Goal: Obtain resource: Obtain resource

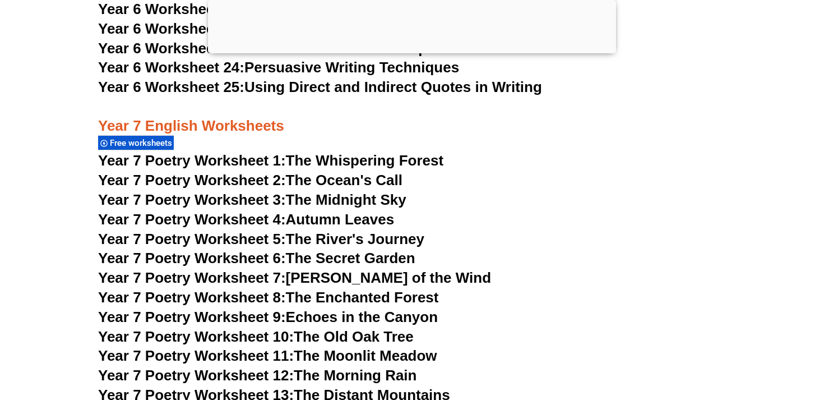
scroll to position [7362, 0]
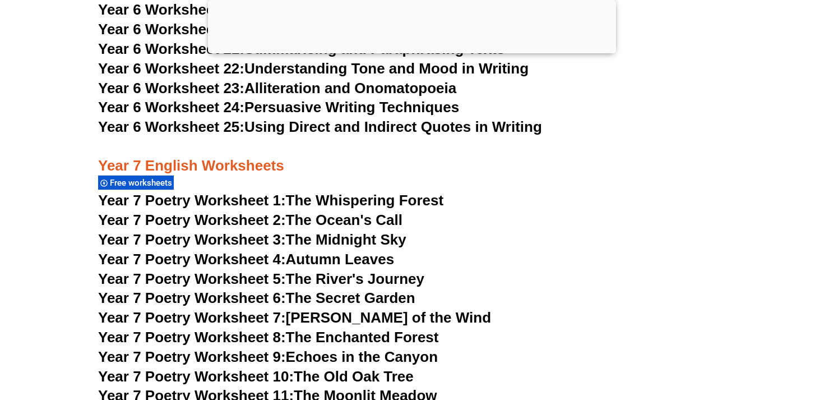
click at [166, 178] on span "Free worksheets" at bounding box center [143, 183] width 66 height 10
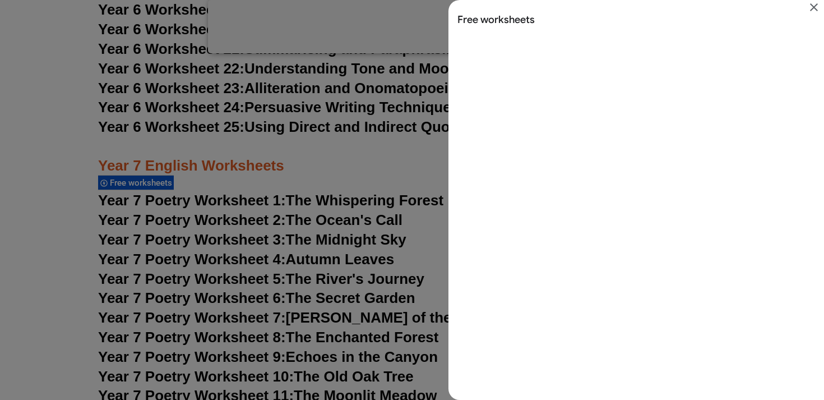
scroll to position [0, 0]
click at [814, 3] on icon "Close" at bounding box center [813, 7] width 13 height 13
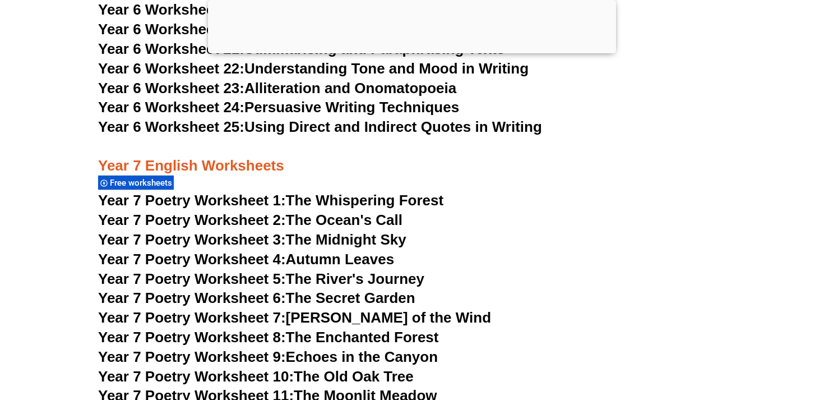
scroll to position [7362, 0]
click at [383, 251] on link "Year 7 Poetry Worksheet 4: Autumn Leaves" at bounding box center [246, 259] width 296 height 17
